Goal: Task Accomplishment & Management: Complete application form

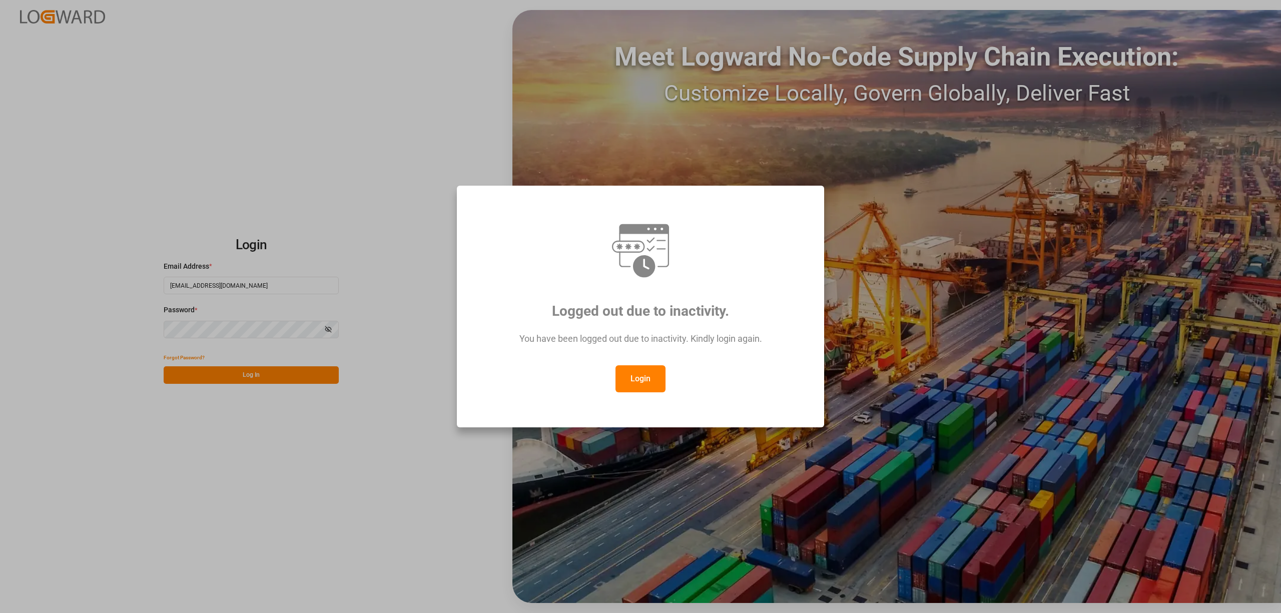
click at [647, 379] on button "Login" at bounding box center [640, 378] width 50 height 27
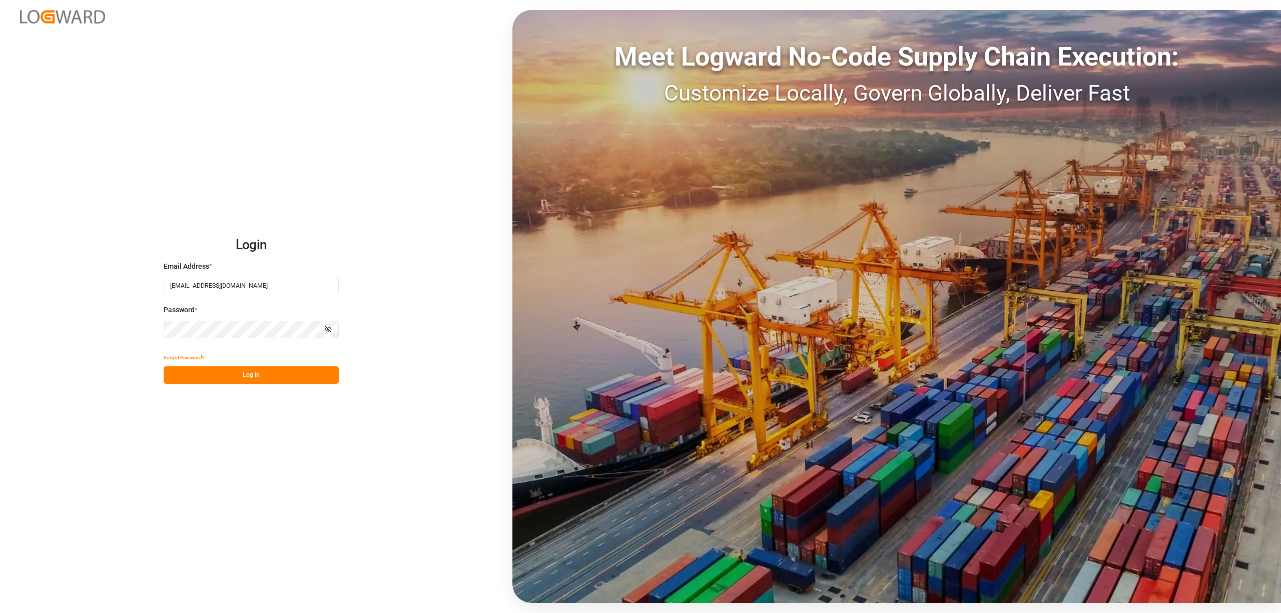
click at [236, 366] on button "Log In" at bounding box center [251, 375] width 175 height 18
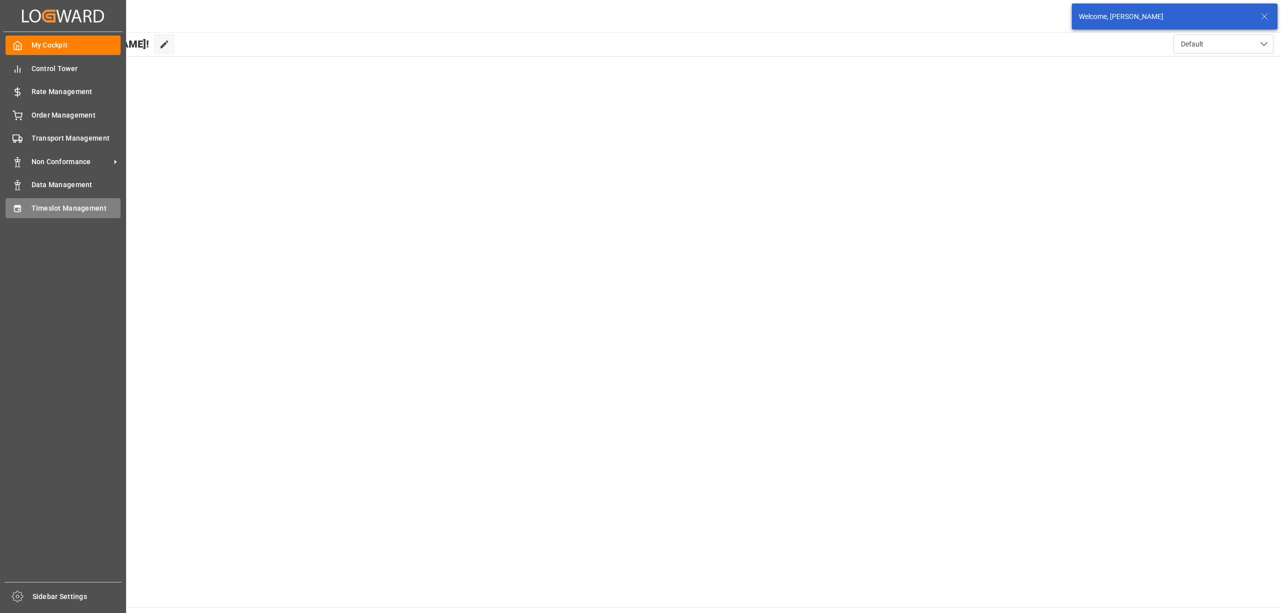
click at [29, 211] on div "Timeslot Management Timeslot Management" at bounding box center [63, 208] width 115 height 20
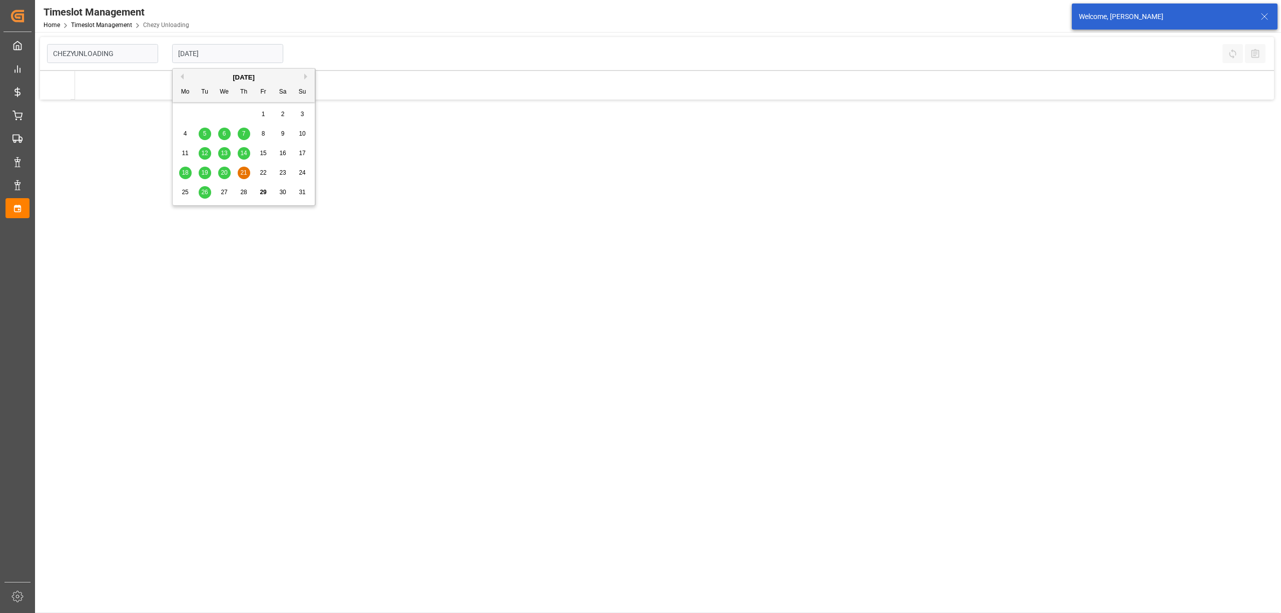
click at [230, 48] on input "[DATE]" at bounding box center [227, 53] width 111 height 19
type input "Chezy Unloading"
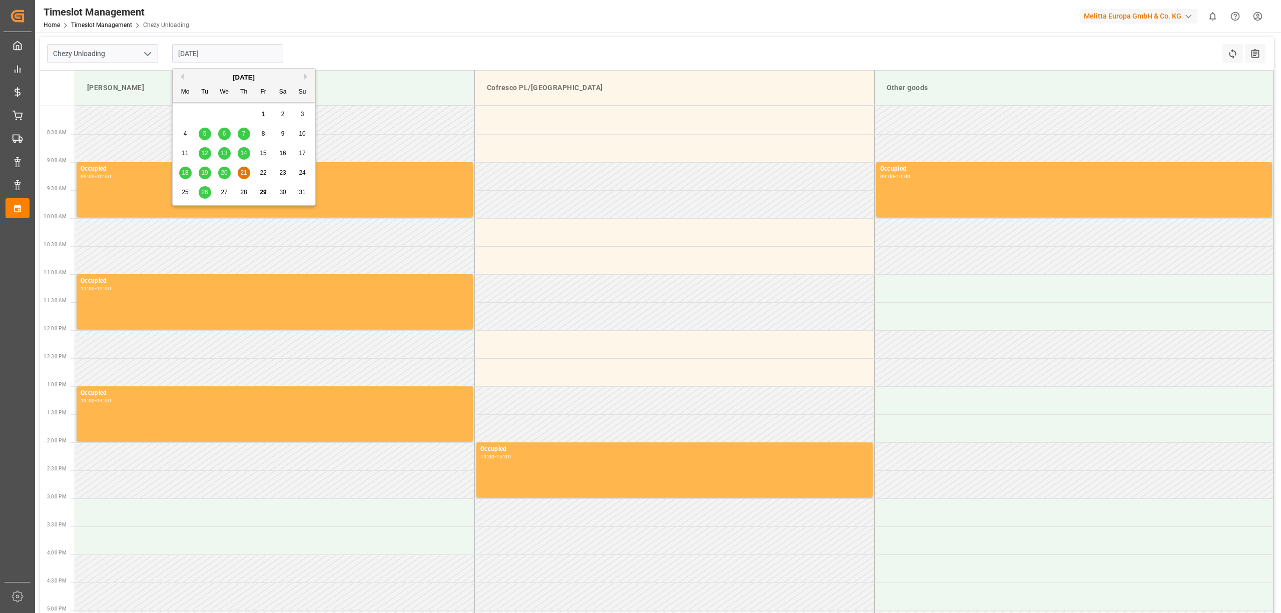
click at [305, 77] on button "Next Month" at bounding box center [307, 77] width 6 height 6
click at [238, 112] on div "4" at bounding box center [244, 115] width 13 height 12
type input "[DATE]"
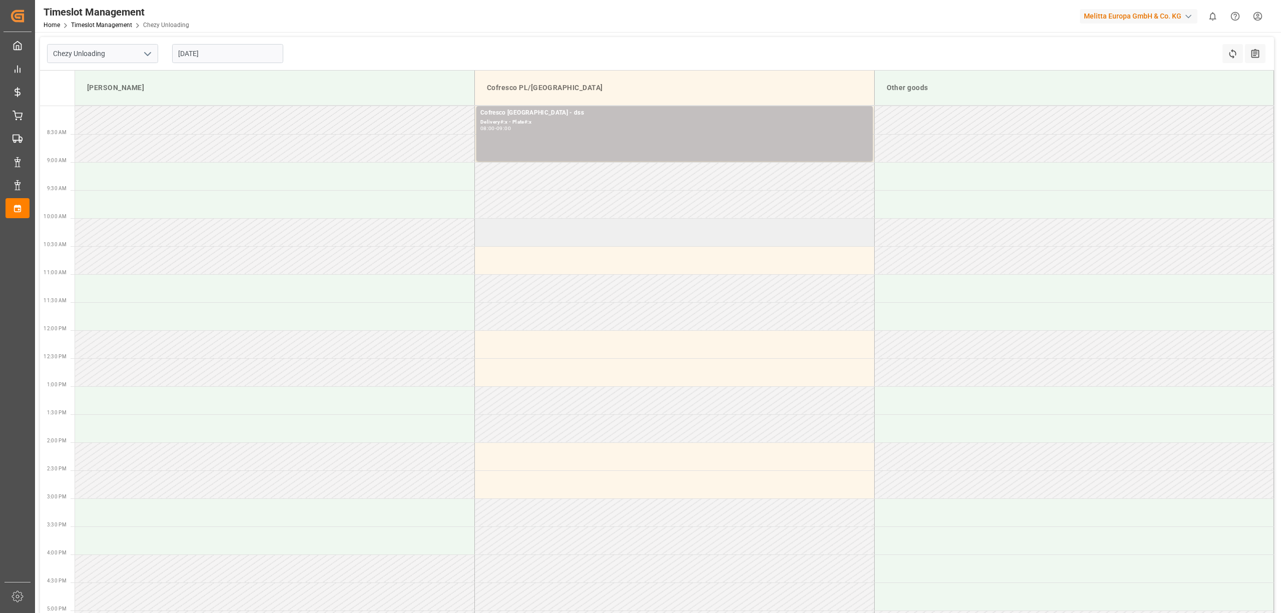
click at [522, 237] on td at bounding box center [675, 232] width 400 height 28
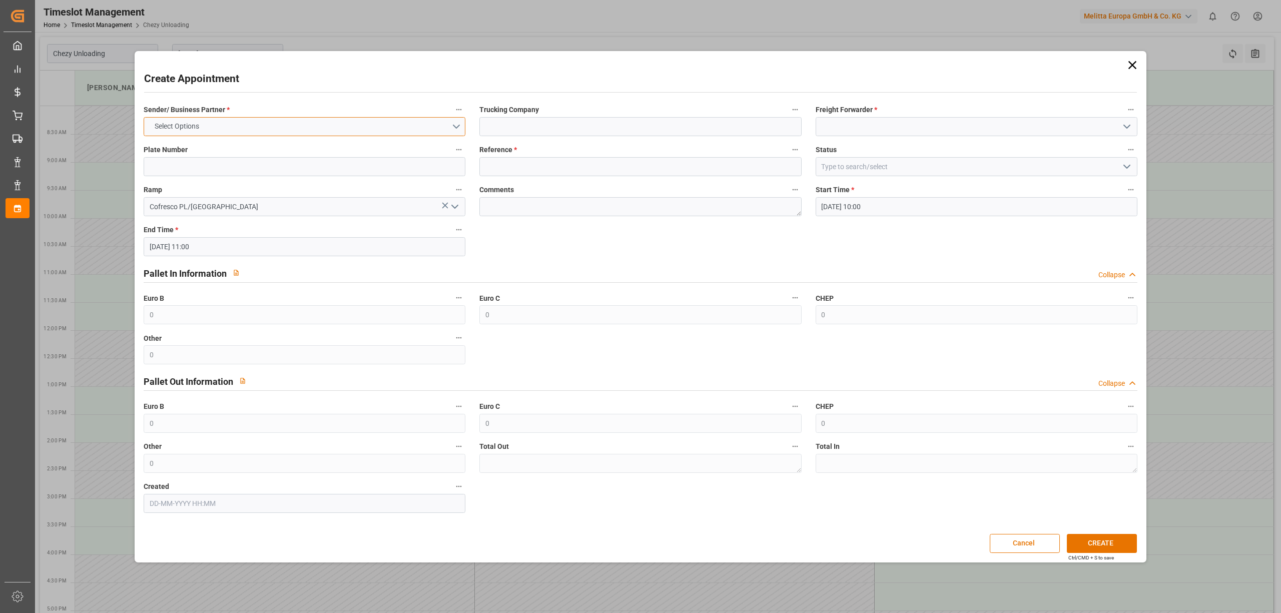
click at [253, 125] on button "Select Options" at bounding box center [305, 126] width 322 height 19
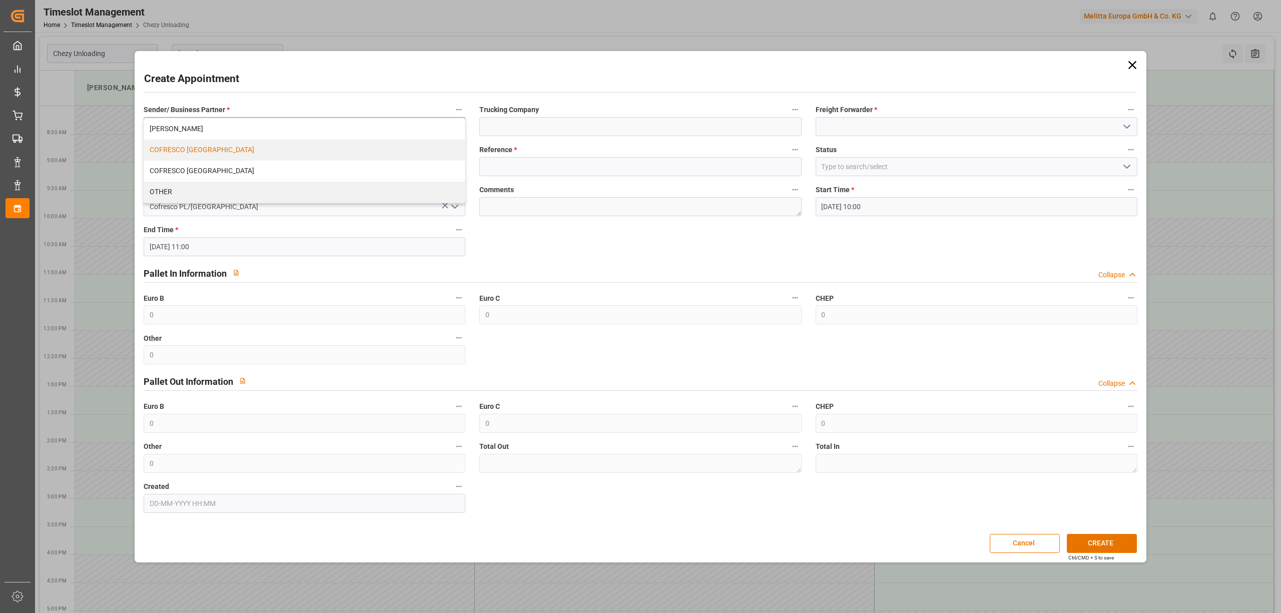
click at [247, 153] on div "COFRESCO [GEOGRAPHIC_DATA]" at bounding box center [304, 150] width 321 height 21
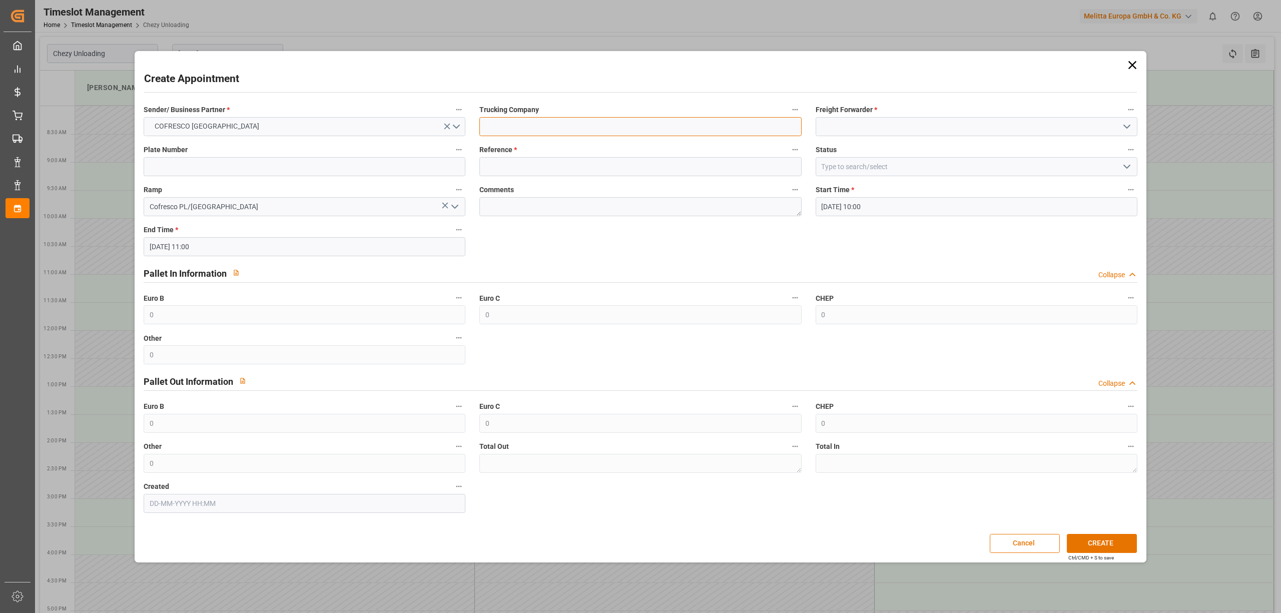
drag, startPoint x: 525, startPoint y: 121, endPoint x: 574, endPoint y: 131, distance: 50.5
click at [525, 121] on input at bounding box center [640, 126] width 322 height 19
type input "dss"
click at [845, 126] on input at bounding box center [976, 126] width 322 height 19
click at [852, 148] on div "DSS" at bounding box center [976, 149] width 321 height 23
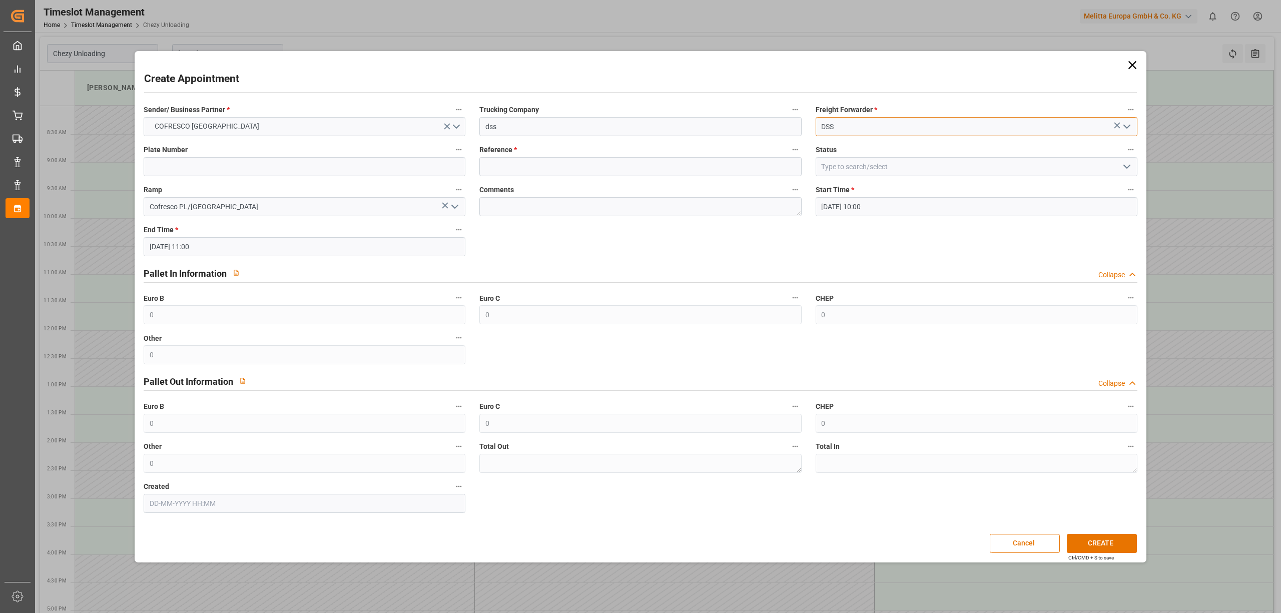
type input "DSS"
click at [251, 169] on input at bounding box center [305, 166] width 322 height 19
type input "x"
click at [531, 157] on input at bounding box center [640, 166] width 322 height 19
type input "x"
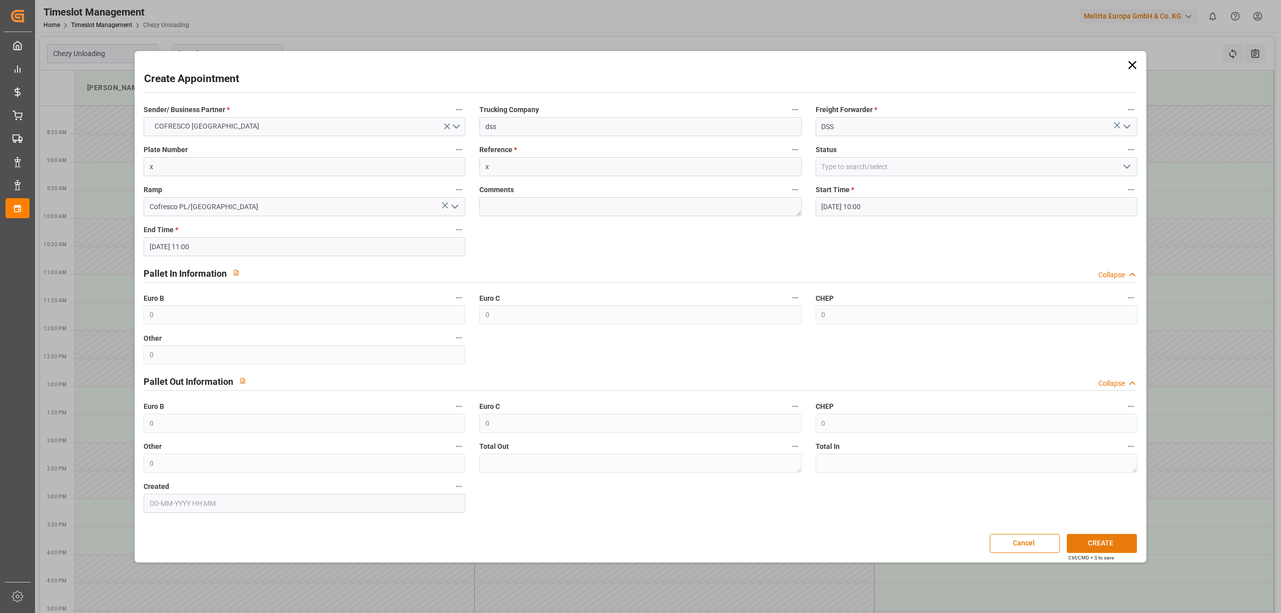
click at [1093, 542] on button "CREATE" at bounding box center [1102, 543] width 70 height 19
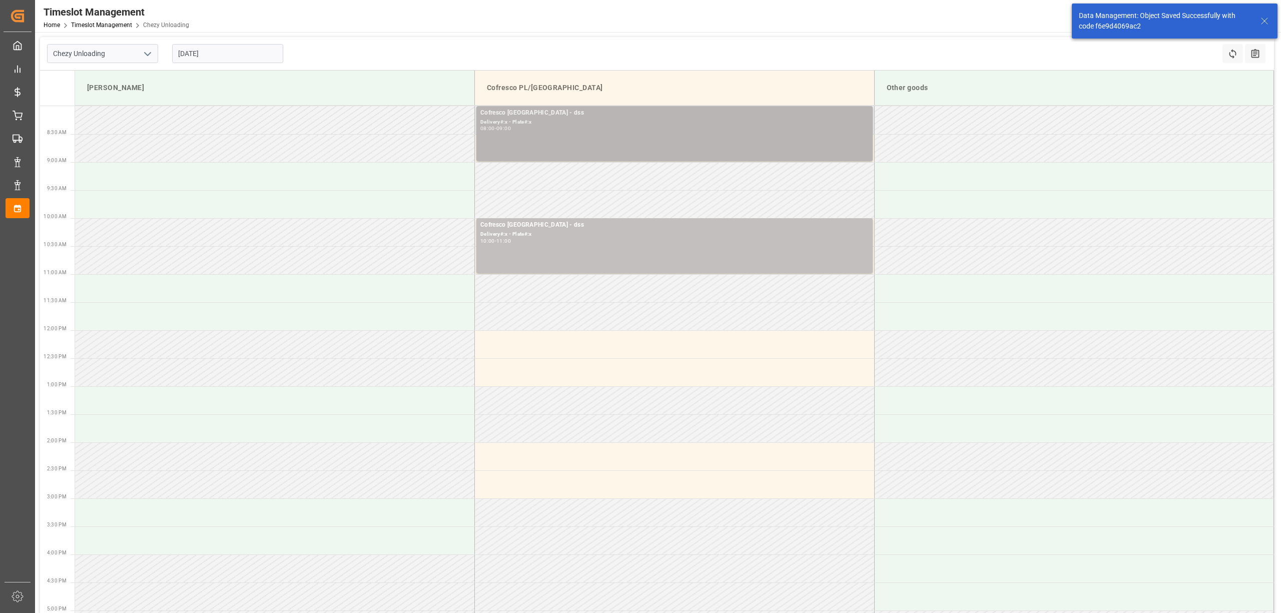
click at [569, 123] on div "Delivery#:x - Plate#:x" at bounding box center [674, 122] width 388 height 9
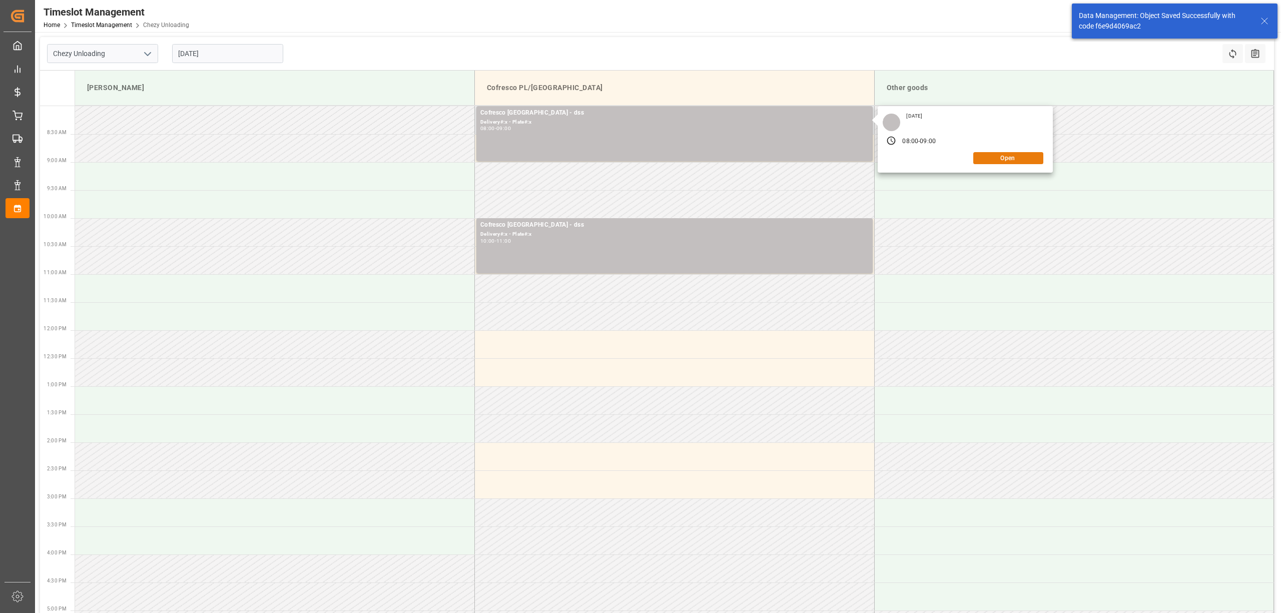
click at [1005, 158] on button "Open" at bounding box center [1008, 158] width 70 height 12
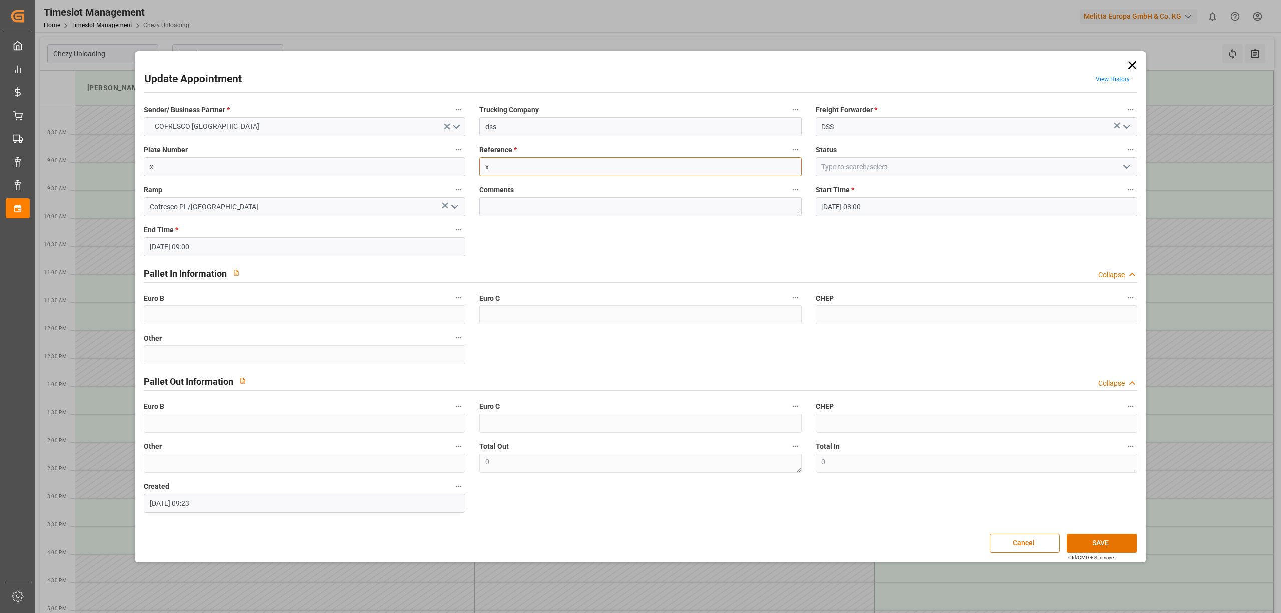
click at [533, 168] on input "x" at bounding box center [640, 166] width 322 height 19
paste input "489227"
type input "489227"
click at [1093, 539] on button "SAVE" at bounding box center [1102, 543] width 70 height 19
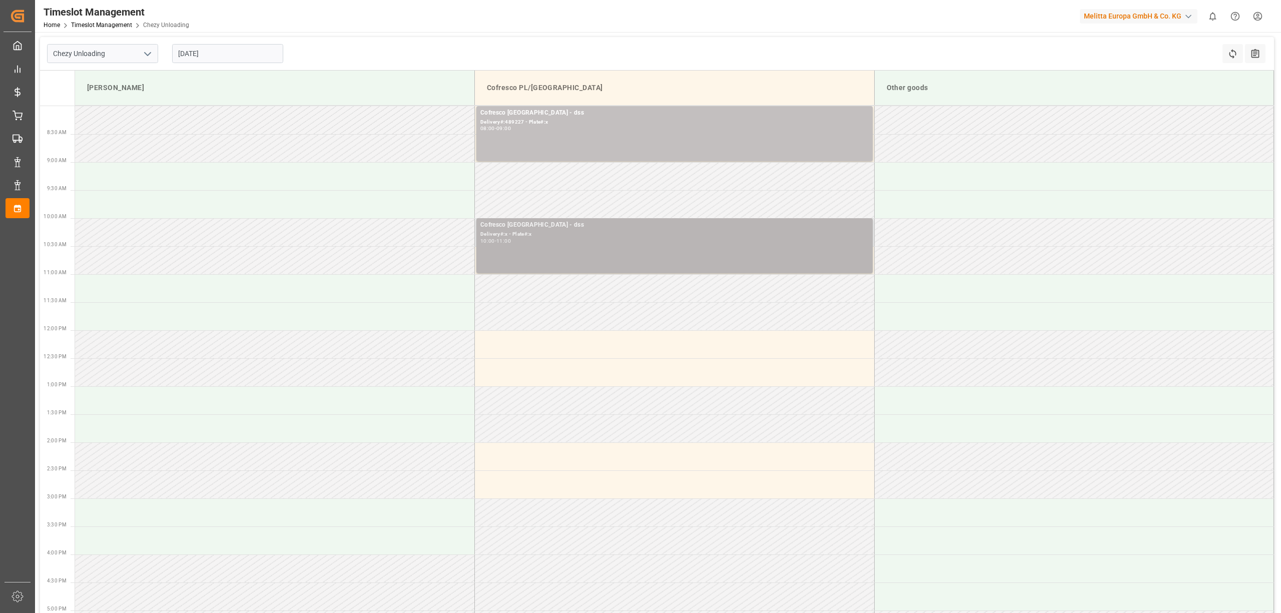
click at [513, 232] on div "Delivery#:x - Plate#:x" at bounding box center [674, 234] width 388 height 9
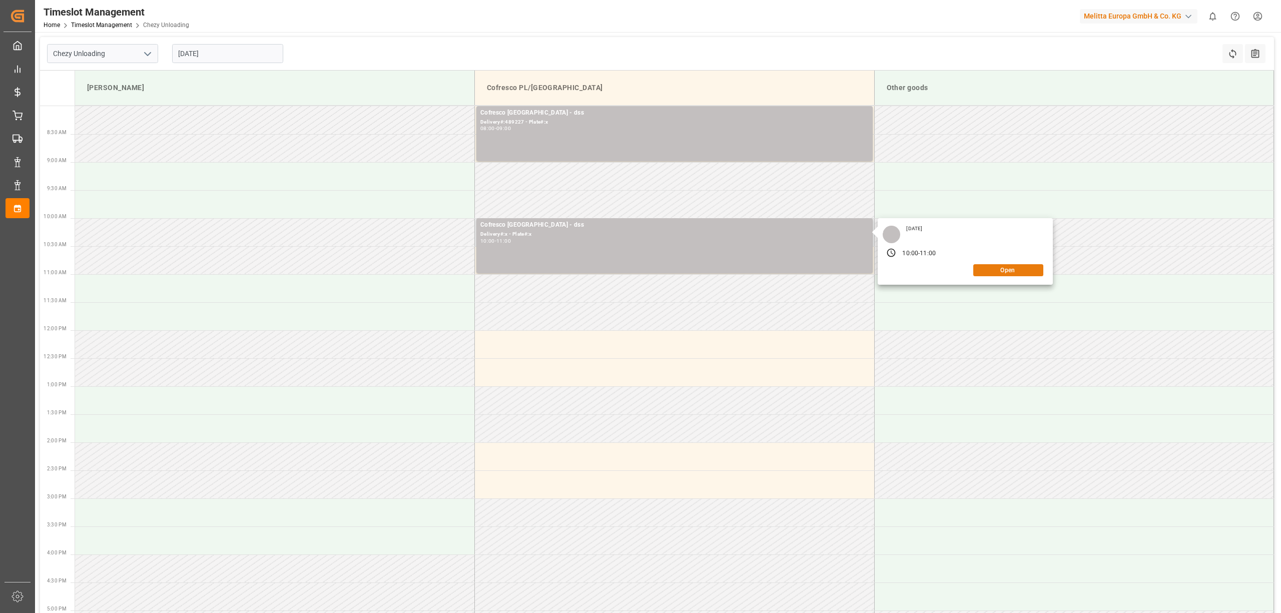
click at [994, 275] on button "Open" at bounding box center [1008, 270] width 70 height 12
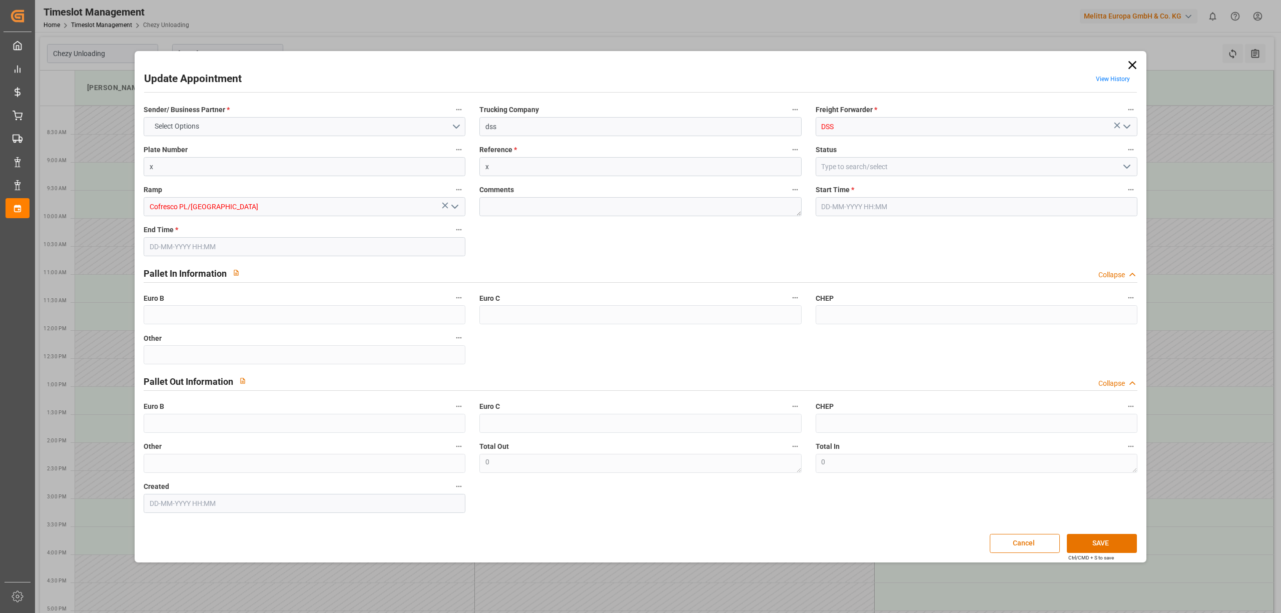
type input "[DATE] 10:00"
type input "[DATE] 11:00"
type input "[DATE] 08:47"
click at [523, 167] on input "x" at bounding box center [640, 166] width 322 height 19
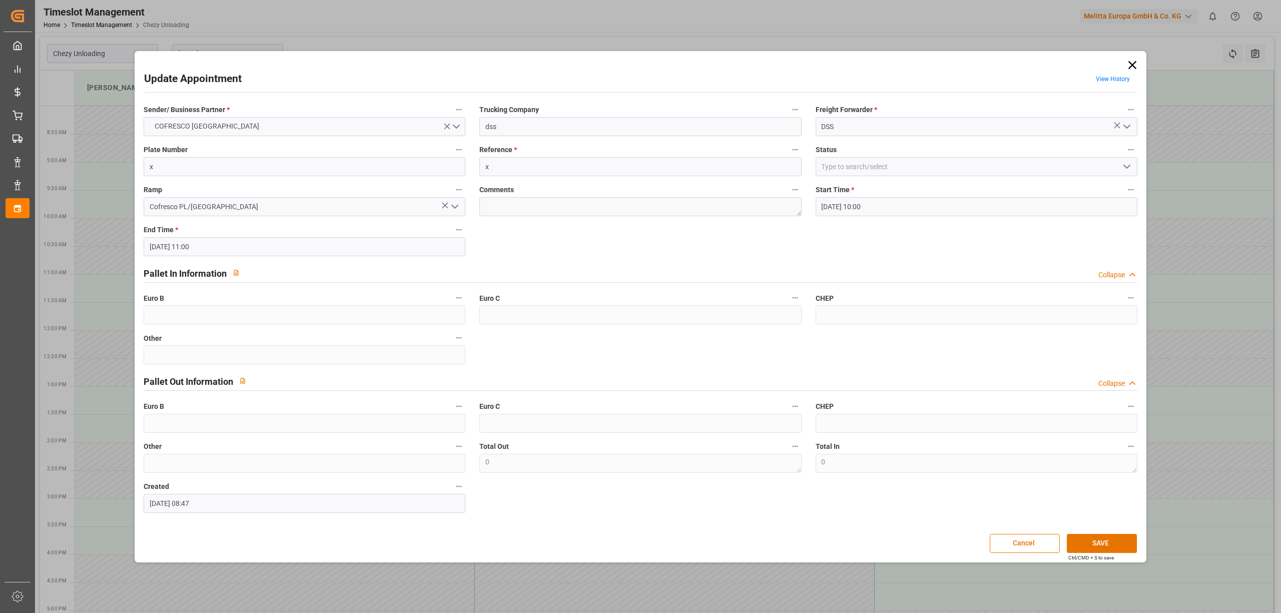
click at [324, 147] on label "Plate Number" at bounding box center [305, 150] width 322 height 14
click at [452, 147] on button "Plate Number" at bounding box center [458, 149] width 13 height 13
click at [309, 167] on div at bounding box center [640, 306] width 1281 height 613
click at [309, 167] on div "Description Audits" at bounding box center [640, 306] width 1281 height 613
click at [305, 171] on input "x" at bounding box center [305, 166] width 322 height 19
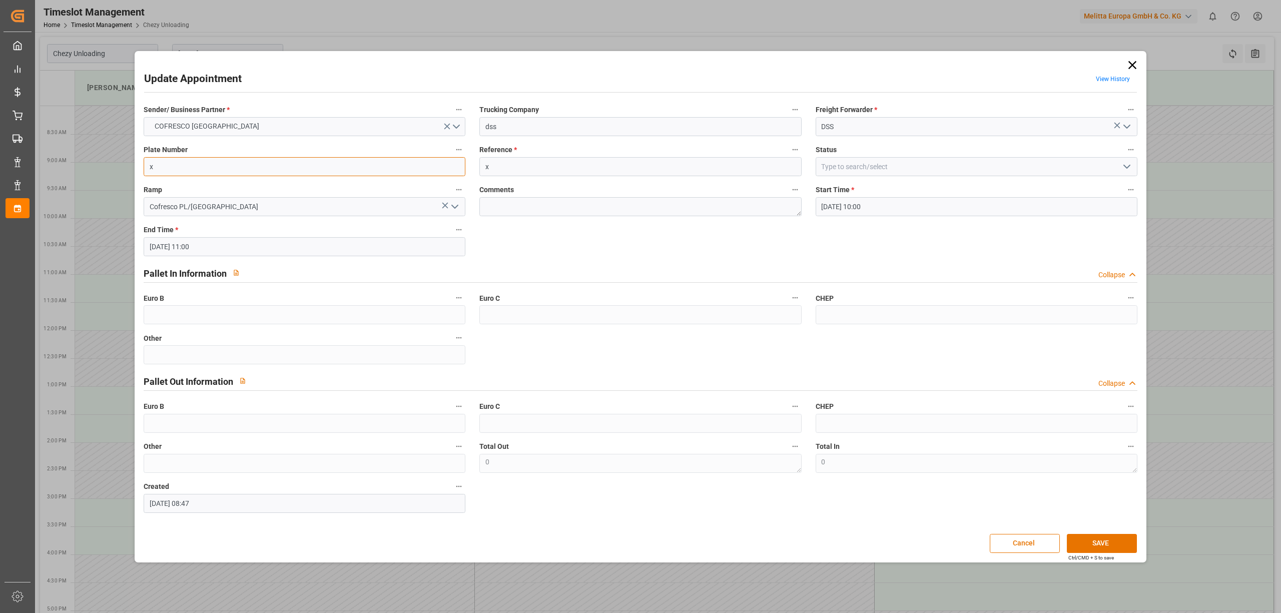
click at [305, 171] on input "x" at bounding box center [305, 166] width 322 height 19
paste input "GDA66884/CTR43852"
type input "GDA66884/CTR43852"
click at [1104, 541] on button "SAVE" at bounding box center [1102, 543] width 70 height 19
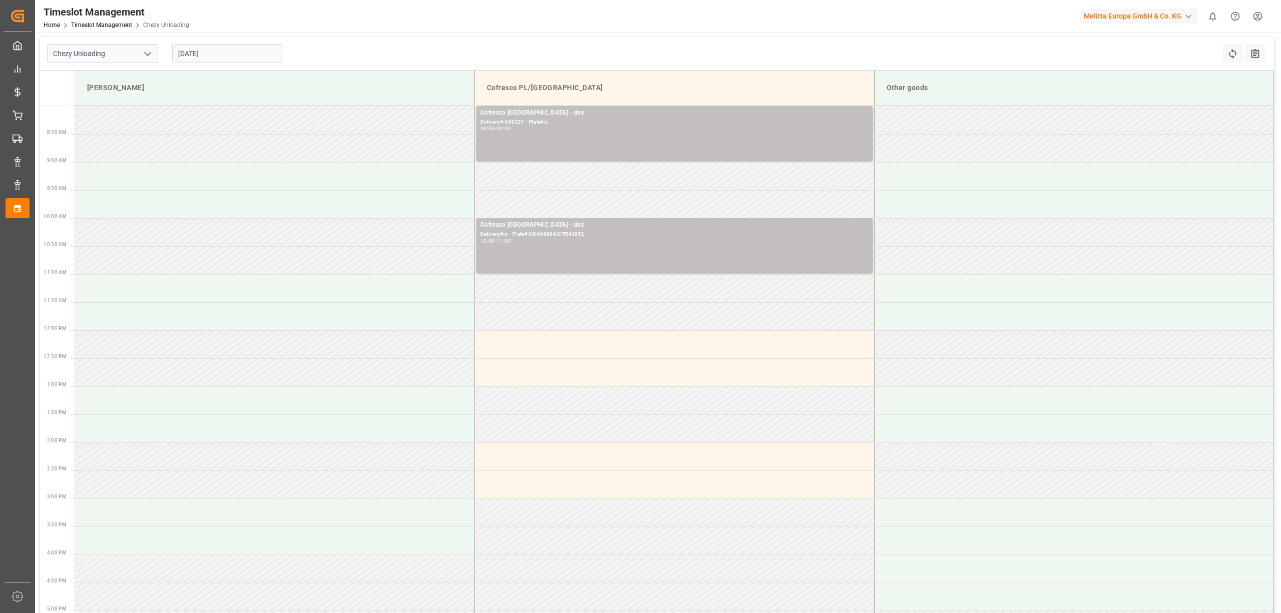
click at [226, 59] on input "[DATE]" at bounding box center [227, 53] width 111 height 19
click at [224, 114] on span "3" at bounding box center [225, 114] width 4 height 7
type input "[DATE]"
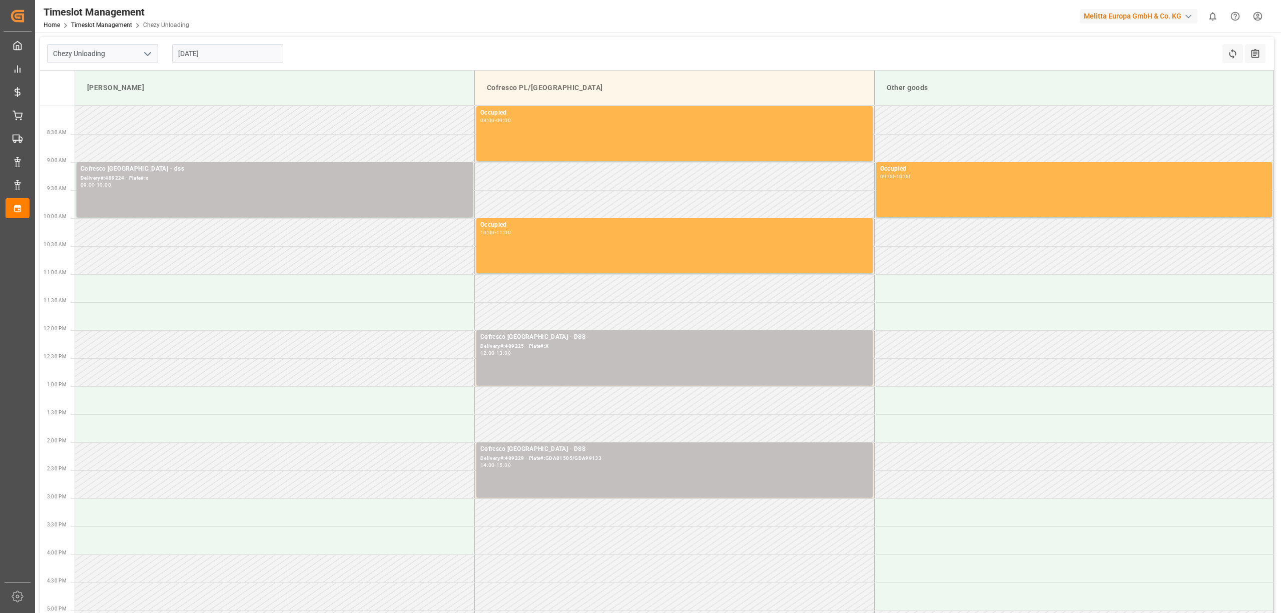
click at [571, 43] on div "Chezy Unloading [DATE] Refresh Time Slots All Audits" at bounding box center [657, 54] width 1234 height 34
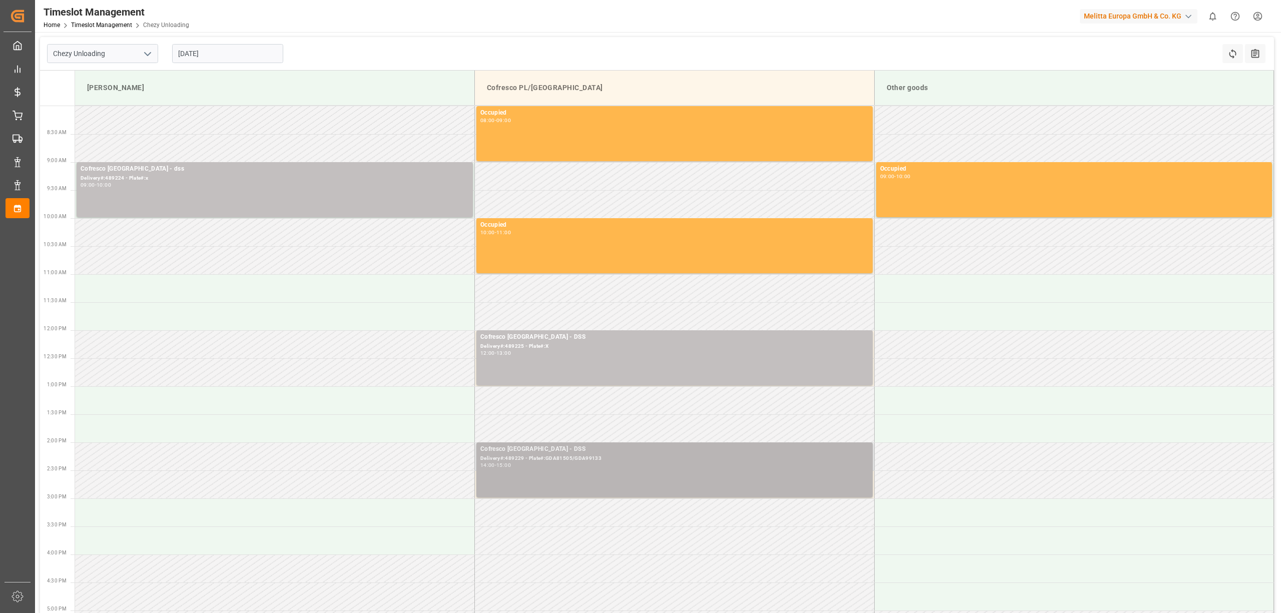
click at [597, 468] on div "14:00 - 15:00" at bounding box center [674, 466] width 388 height 6
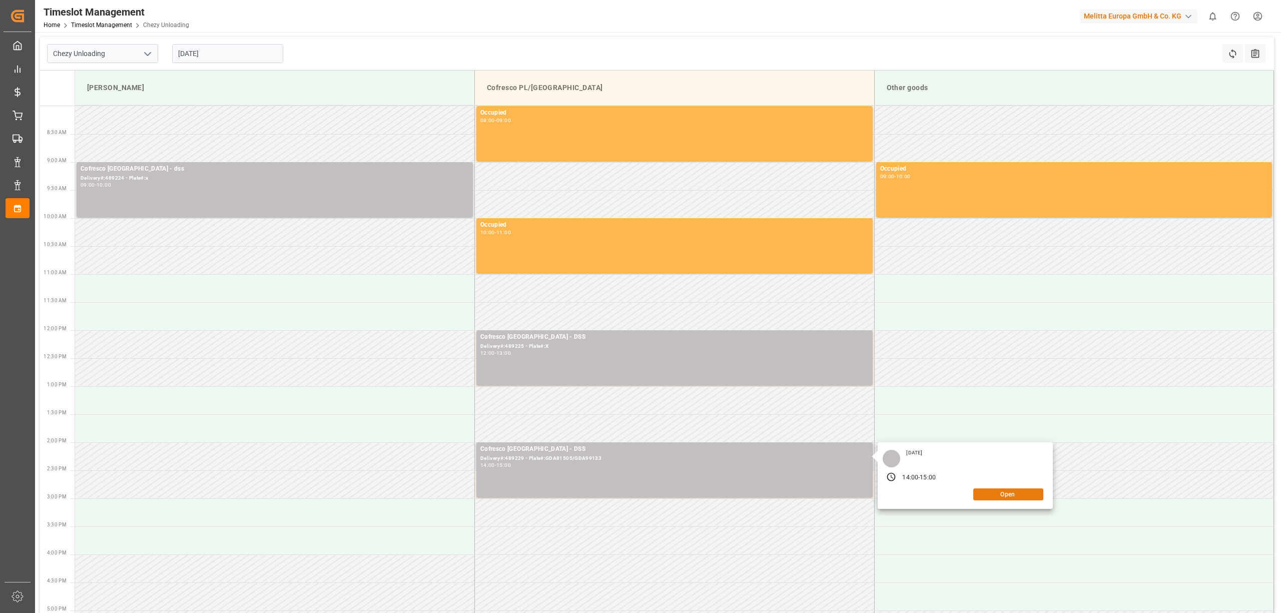
click at [991, 495] on button "Open" at bounding box center [1008, 494] width 70 height 12
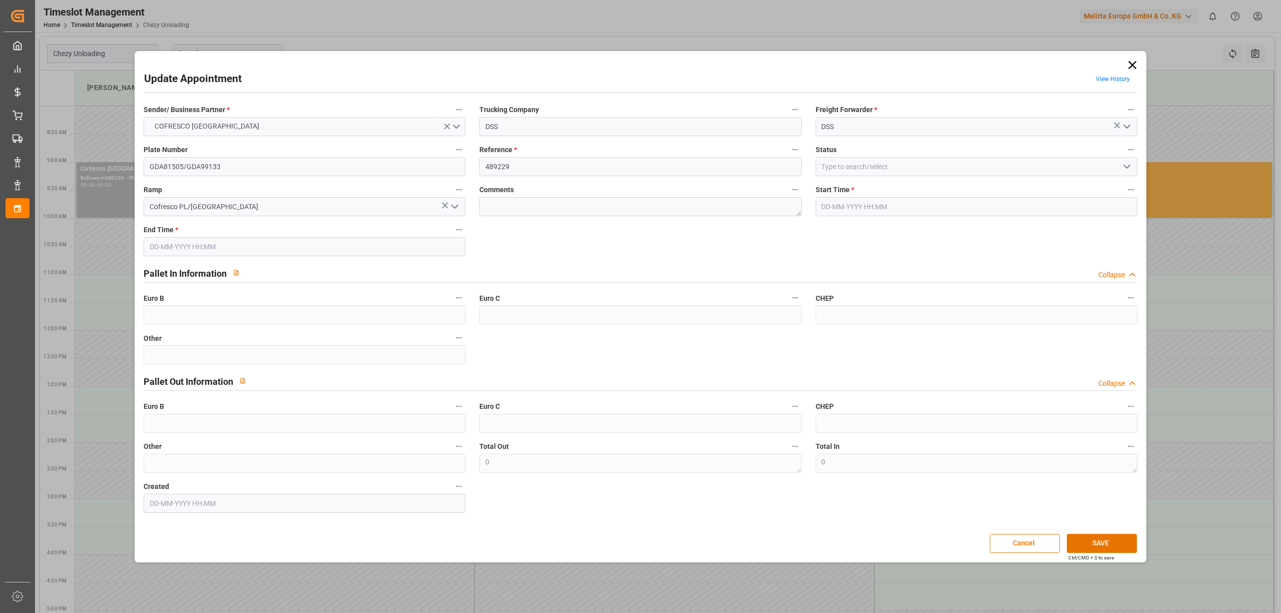
type input "[DATE] 14:00"
type input "[DATE] 15:00"
type input "[DATE] 09:08"
drag, startPoint x: 524, startPoint y: 160, endPoint x: 467, endPoint y: 165, distance: 57.7
click at [470, 163] on div "Sender/ Business Partner * COFRESCO [GEOGRAPHIC_DATA] Trucking Company DSS Frei…" at bounding box center [640, 308] width 1007 height 417
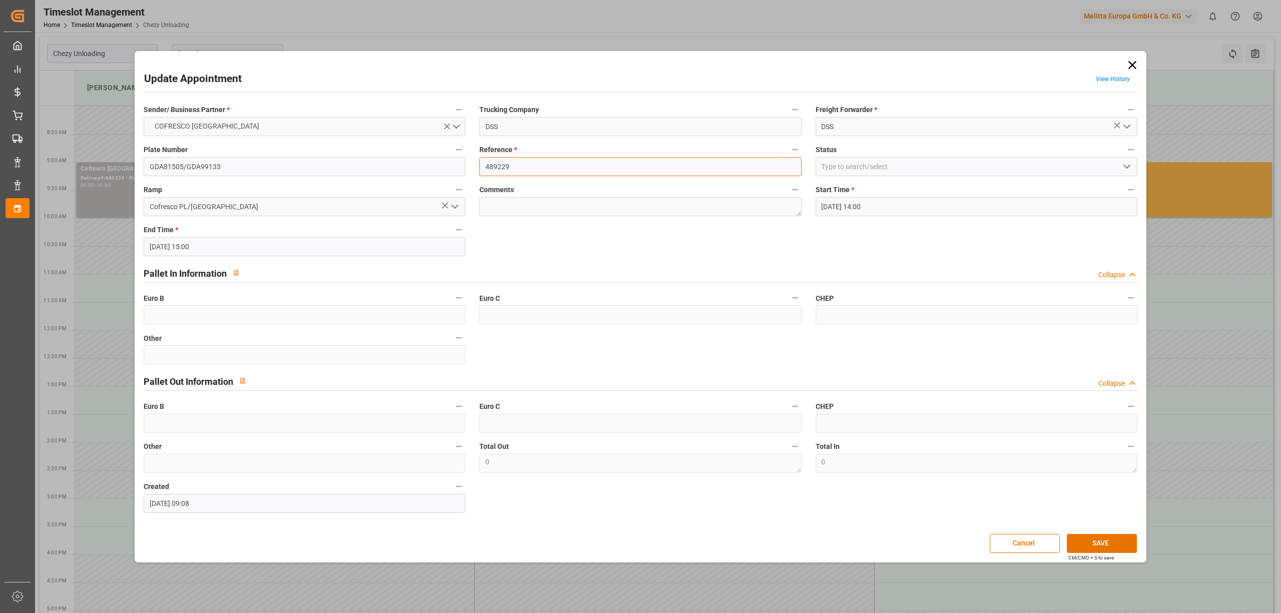
click at [531, 163] on input "489229" at bounding box center [640, 166] width 322 height 19
type input "489226"
click at [1101, 543] on button "SAVE" at bounding box center [1102, 543] width 70 height 19
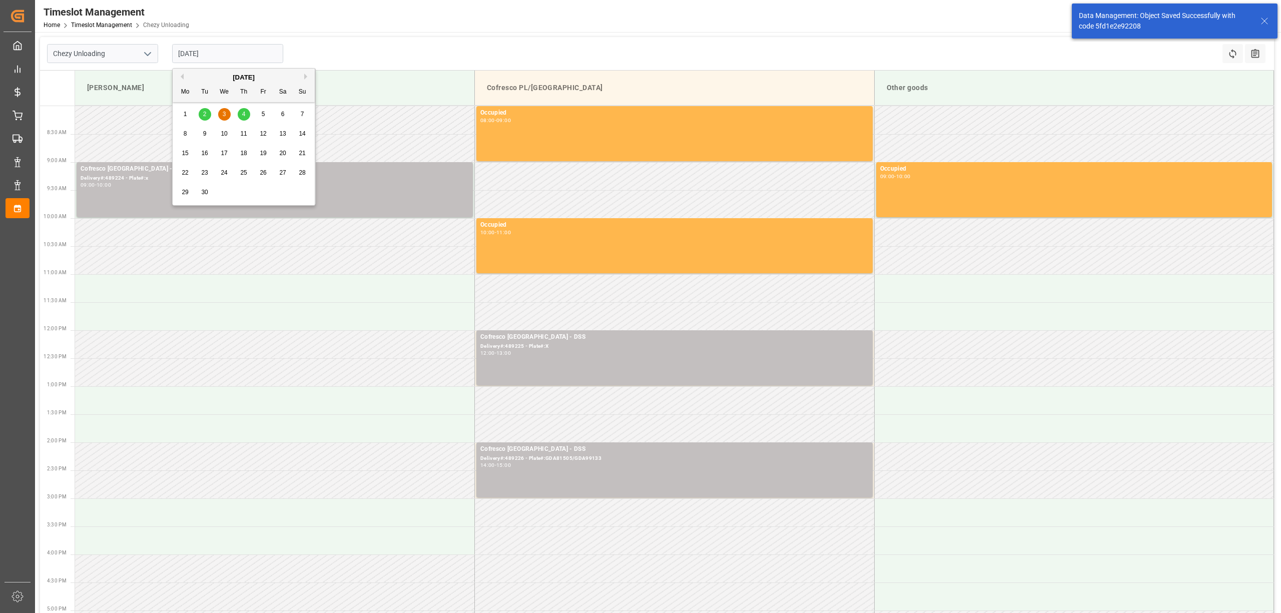
click at [200, 55] on input "[DATE]" at bounding box center [227, 53] width 111 height 19
click at [243, 113] on span "4" at bounding box center [244, 114] width 4 height 7
type input "[DATE]"
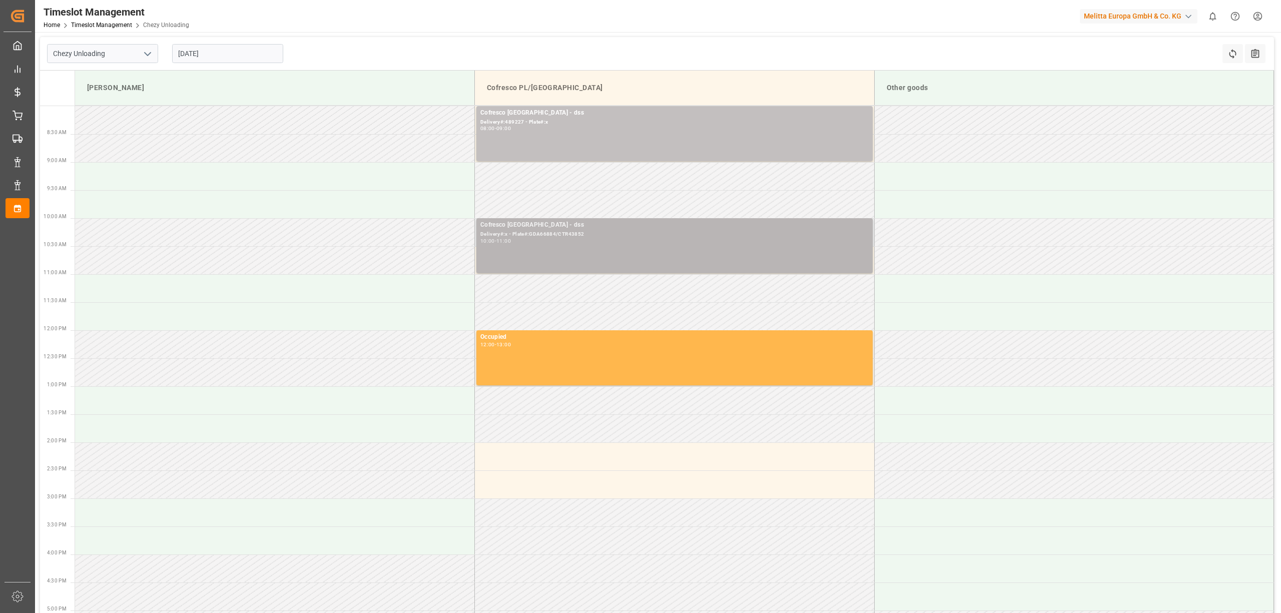
click at [579, 247] on div "Cofresco [GEOGRAPHIC_DATA] - dss Delivery#:x - Plate#:GDA66884/CTR43852 10:00 -…" at bounding box center [674, 245] width 388 height 51
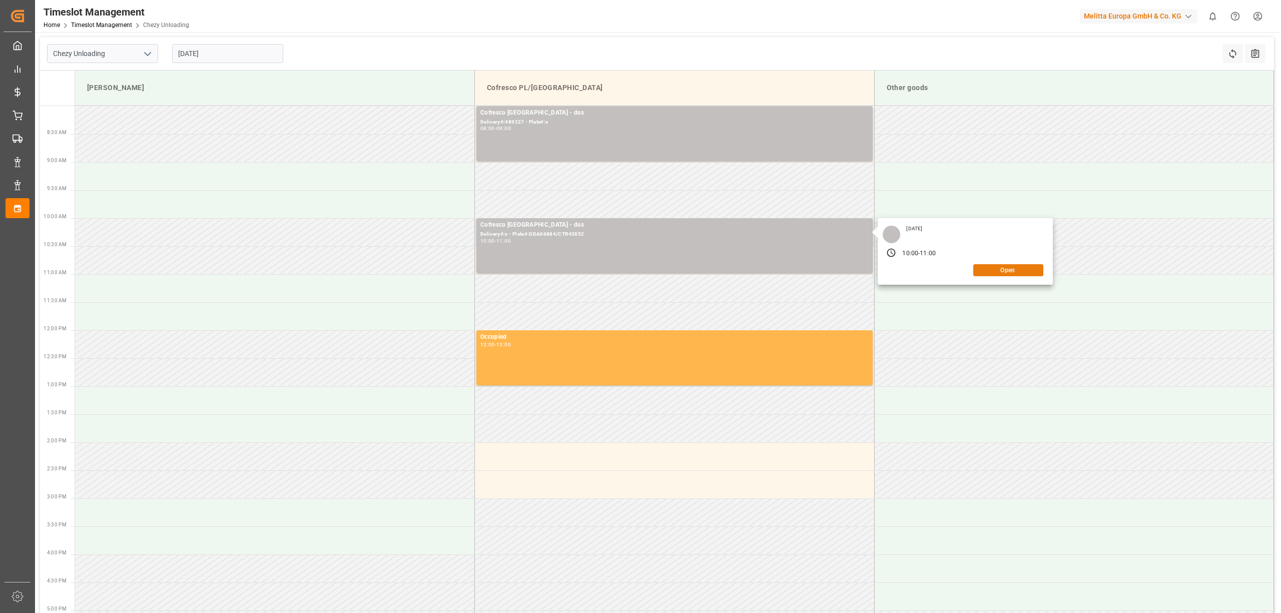
click at [989, 275] on button "Open" at bounding box center [1008, 270] width 70 height 12
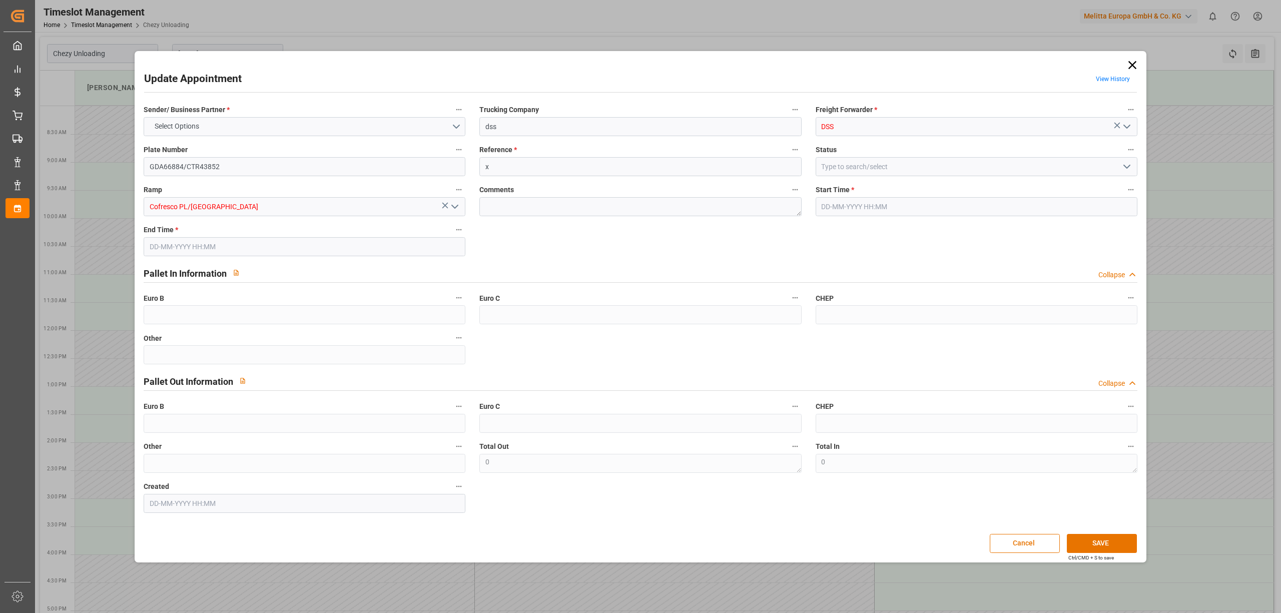
type input "[DATE] 10:00"
type input "[DATE] 11:00"
type input "[DATE] 08:47"
drag, startPoint x: 228, startPoint y: 166, endPoint x: 288, endPoint y: 165, distance: 60.0
click at [228, 166] on input "GDA66884/CTR43852" at bounding box center [305, 166] width 322 height 19
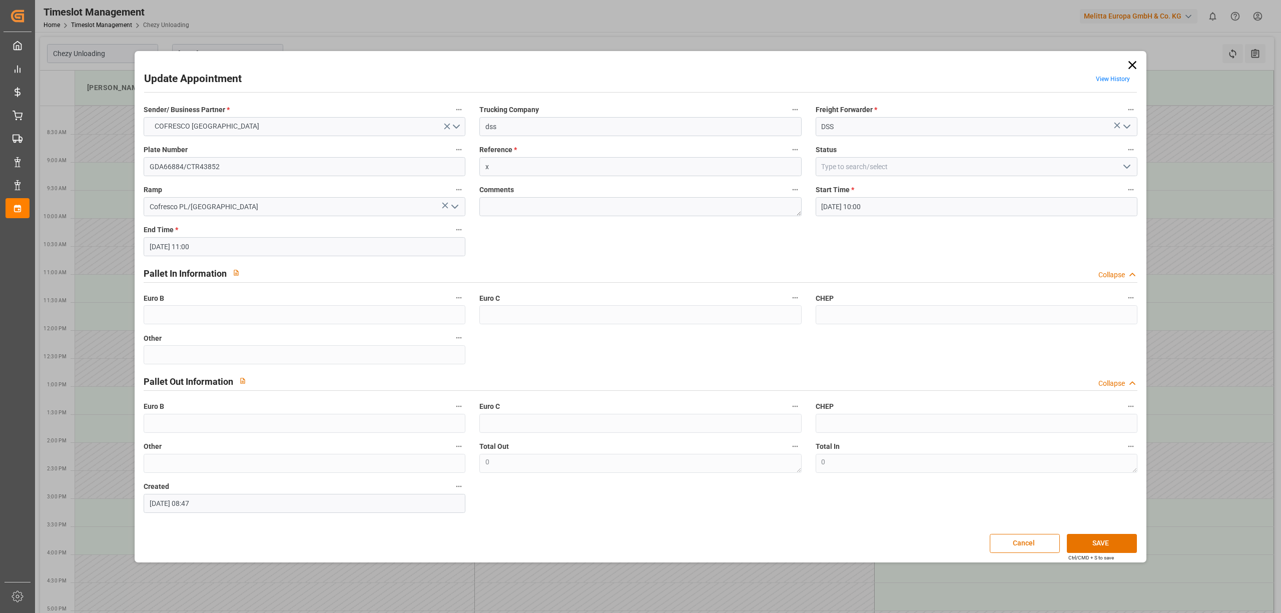
click at [539, 155] on label "Reference *" at bounding box center [640, 150] width 322 height 14
click at [788, 155] on button "Reference *" at bounding box center [794, 149] width 13 height 13
click at [546, 173] on div at bounding box center [640, 306] width 1281 height 613
click at [546, 173] on div "Description Audits" at bounding box center [640, 306] width 1281 height 613
click at [553, 167] on input "x" at bounding box center [640, 166] width 322 height 19
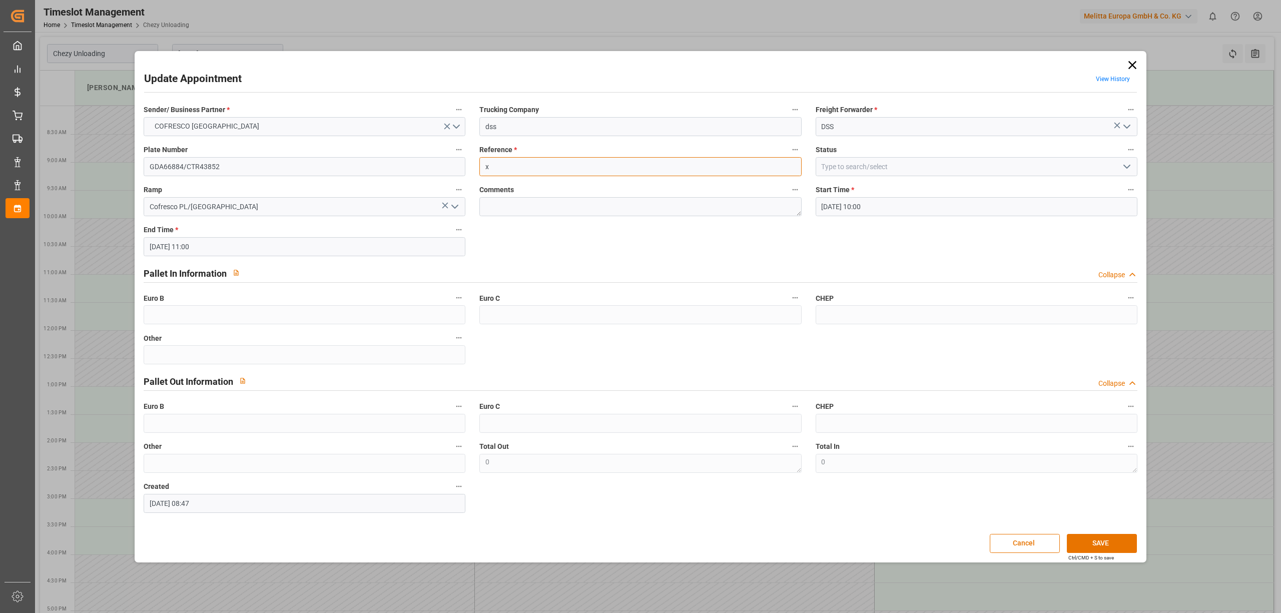
click at [553, 167] on input "x" at bounding box center [640, 166] width 322 height 19
paste input "489229"
type input "489229"
click at [1097, 542] on button "SAVE" at bounding box center [1102, 543] width 70 height 19
